Goal: Ask a question

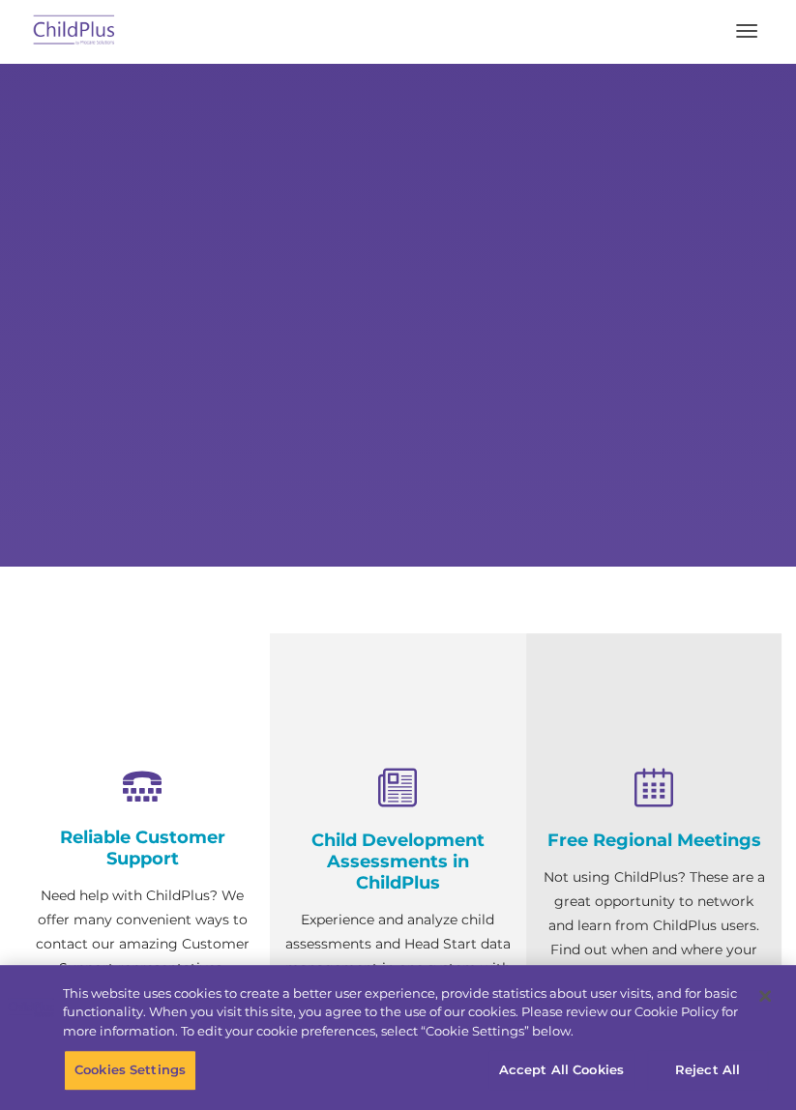
select select "MEDIUM"
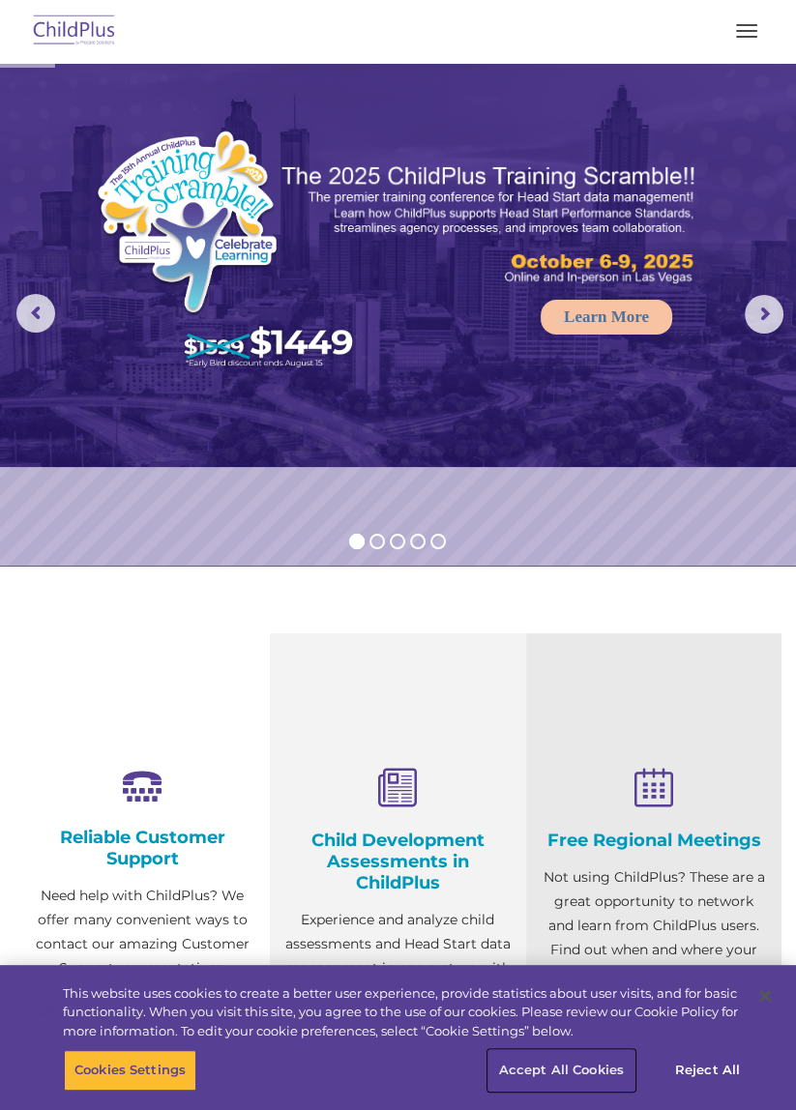
click at [577, 1084] on button "Accept All Cookies" at bounding box center [561, 1070] width 146 height 41
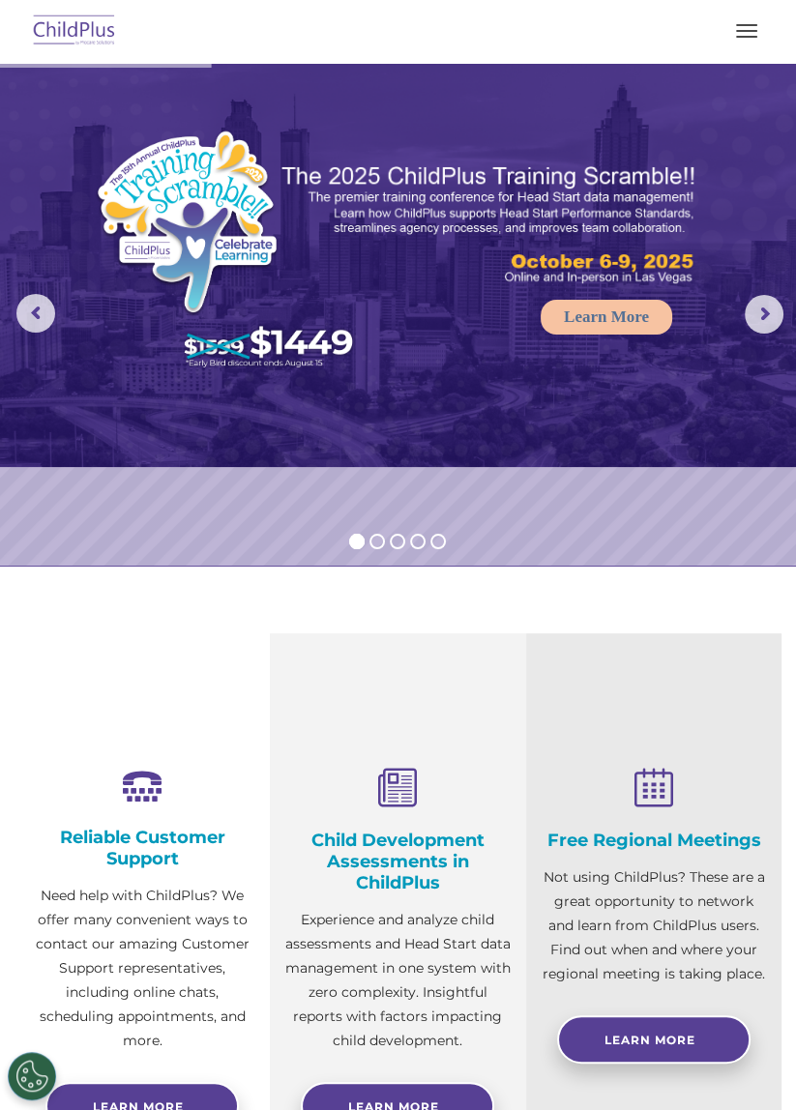
click at [754, 63] on rs-progress at bounding box center [398, 65] width 796 height 5
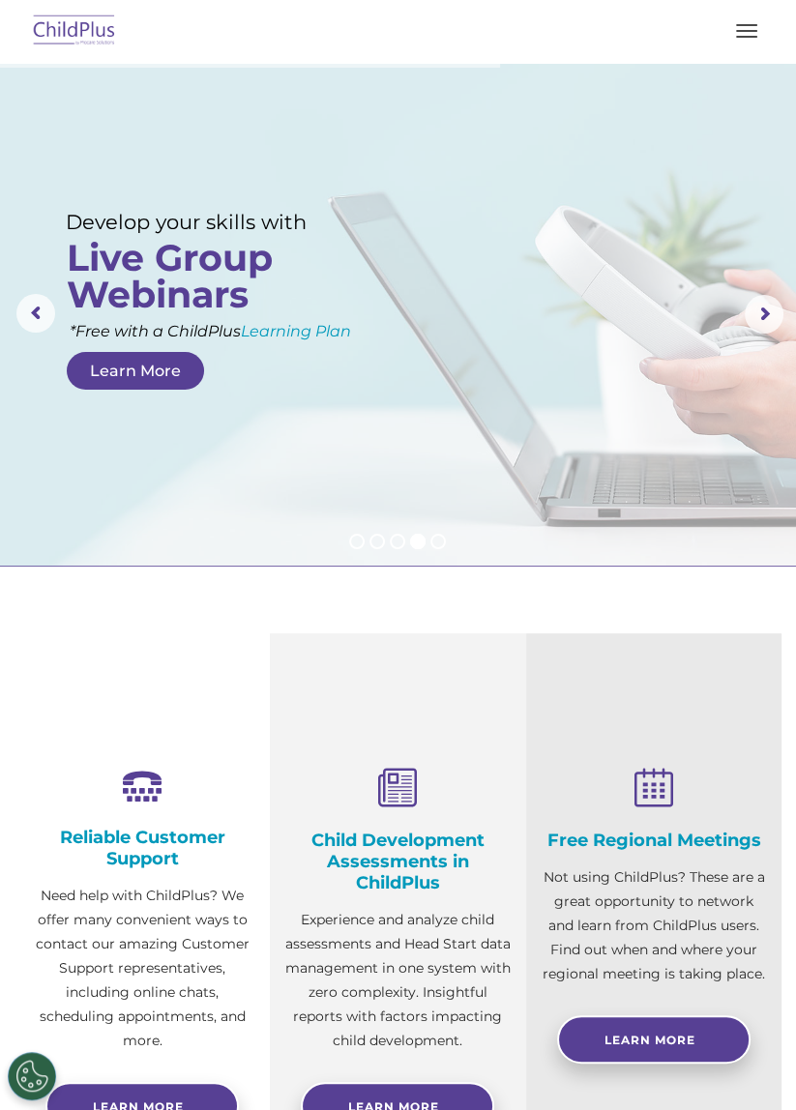
click at [747, 36] on span "button" at bounding box center [746, 37] width 21 height 2
